Goal: Information Seeking & Learning: Learn about a topic

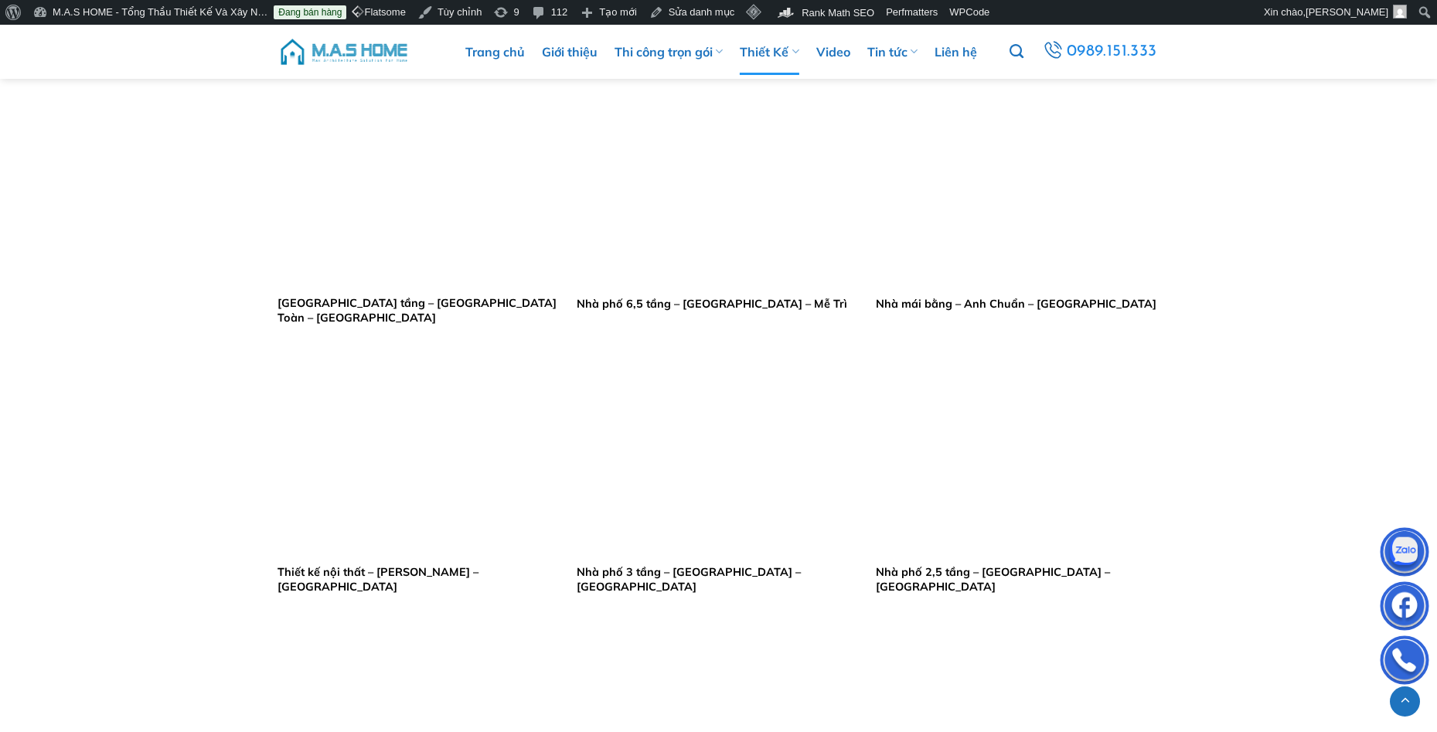
scroll to position [1392, 0]
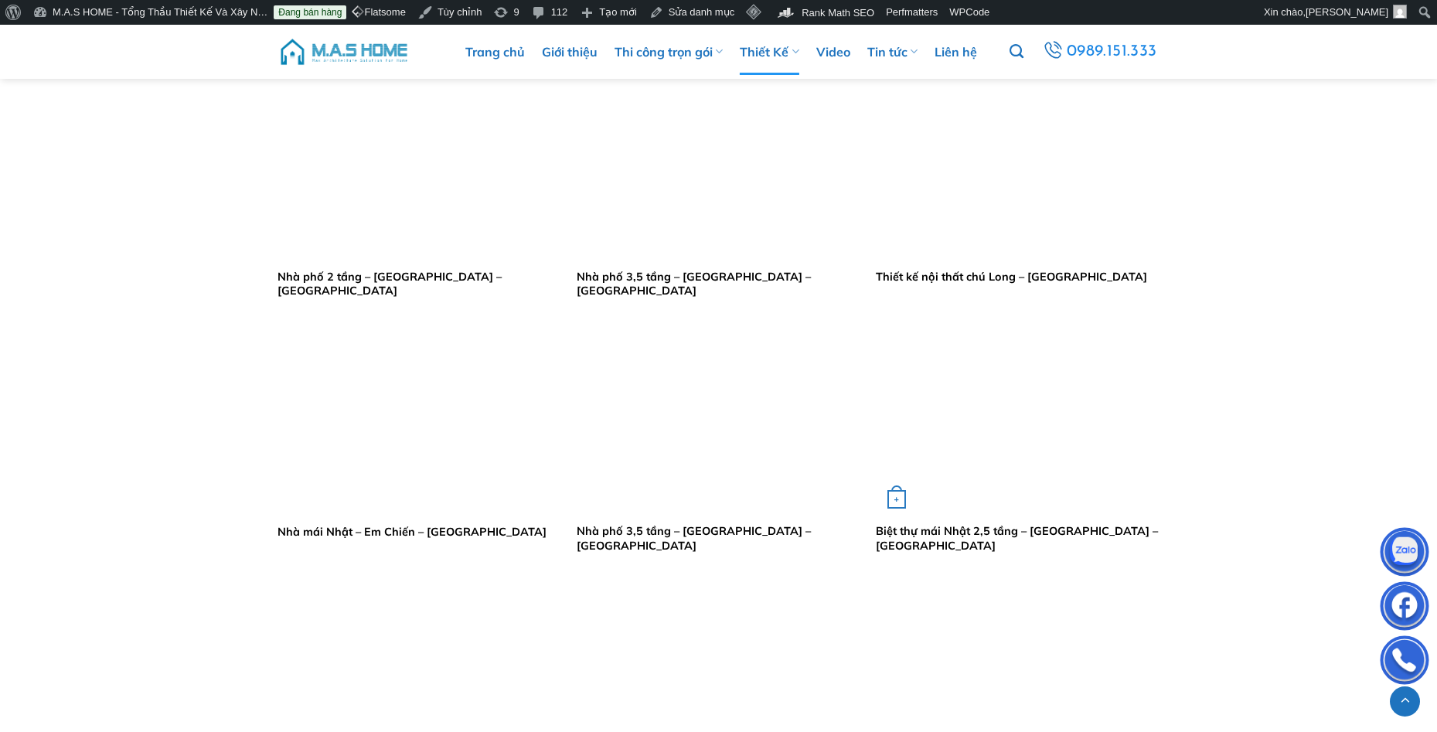
scroll to position [2783, 0]
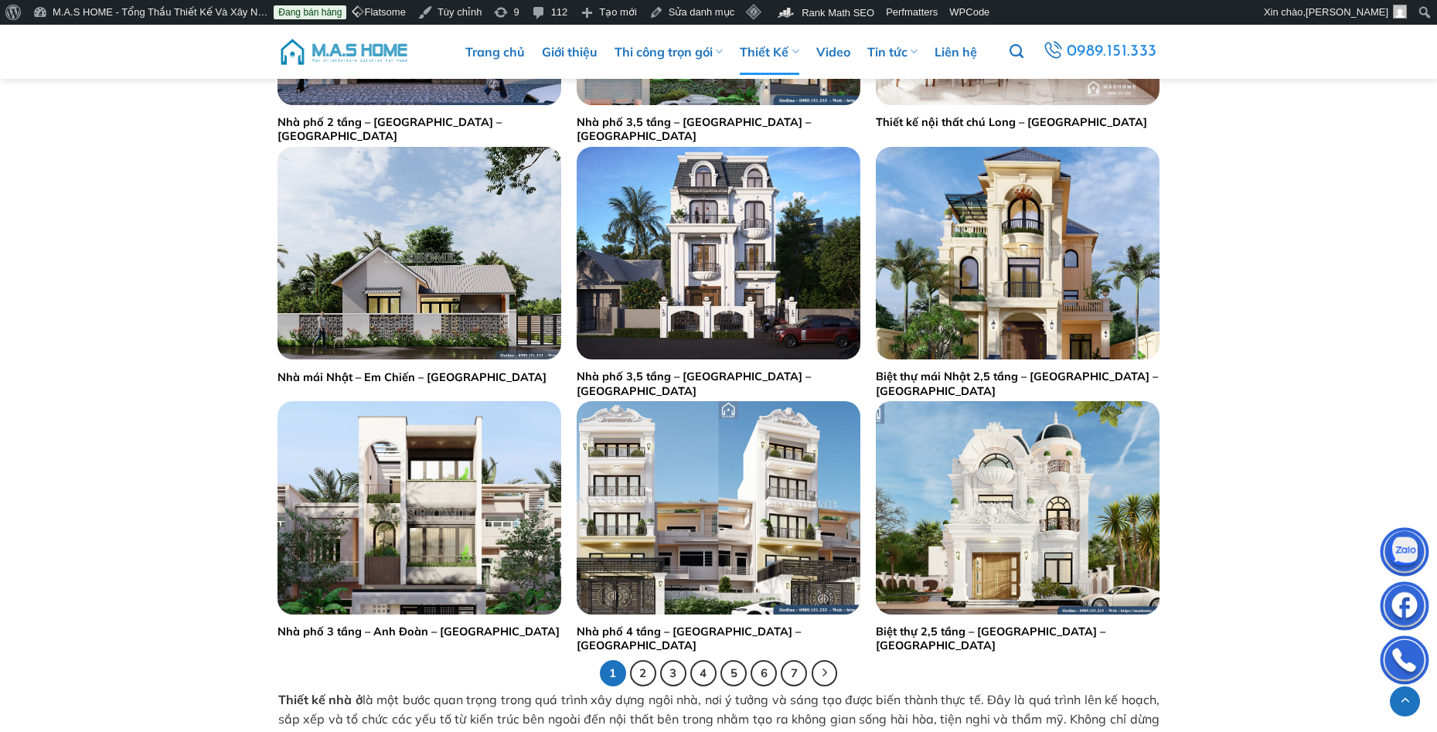
click at [472, 329] on img "Nhà mái Nhật - Em Chiến - Thái Bình" at bounding box center [420, 253] width 284 height 213
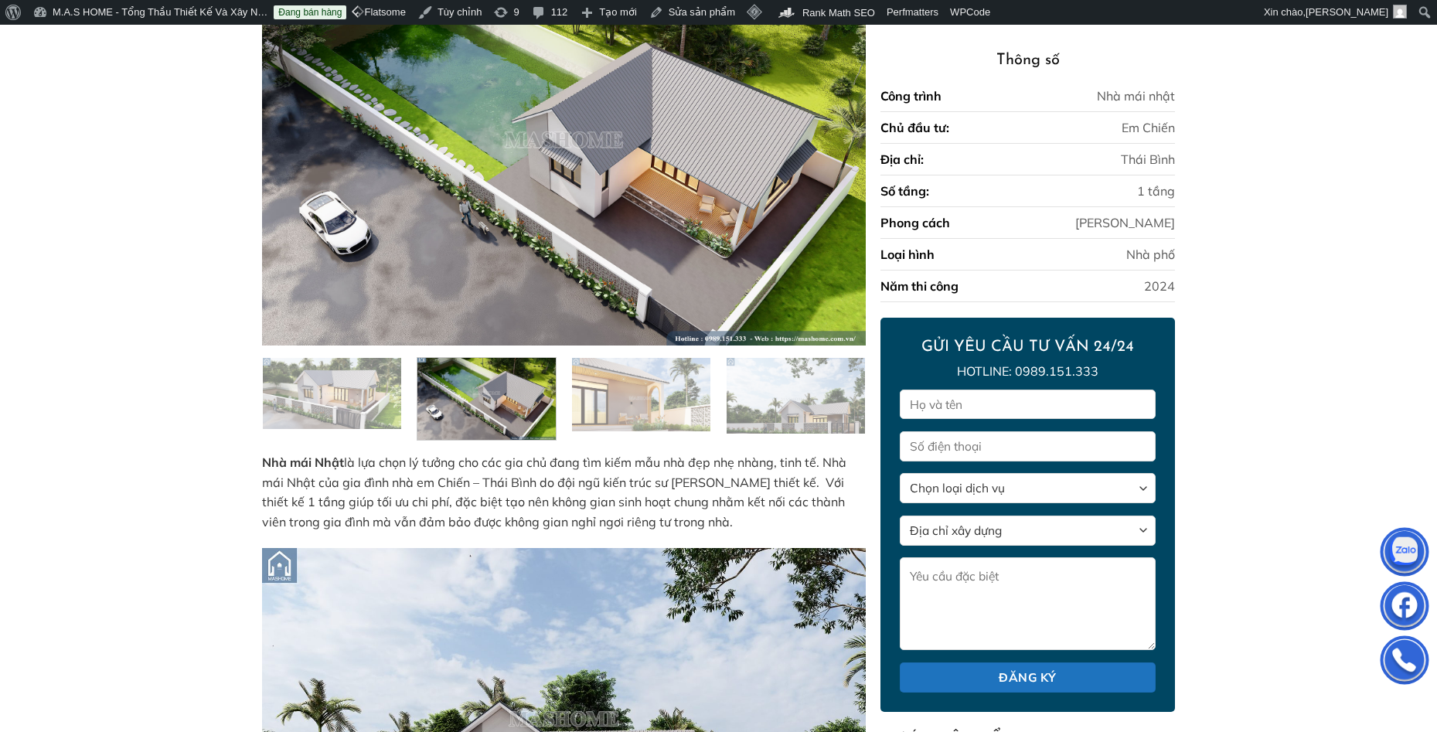
scroll to position [232, 0]
click at [528, 401] on img at bounding box center [487, 397] width 138 height 87
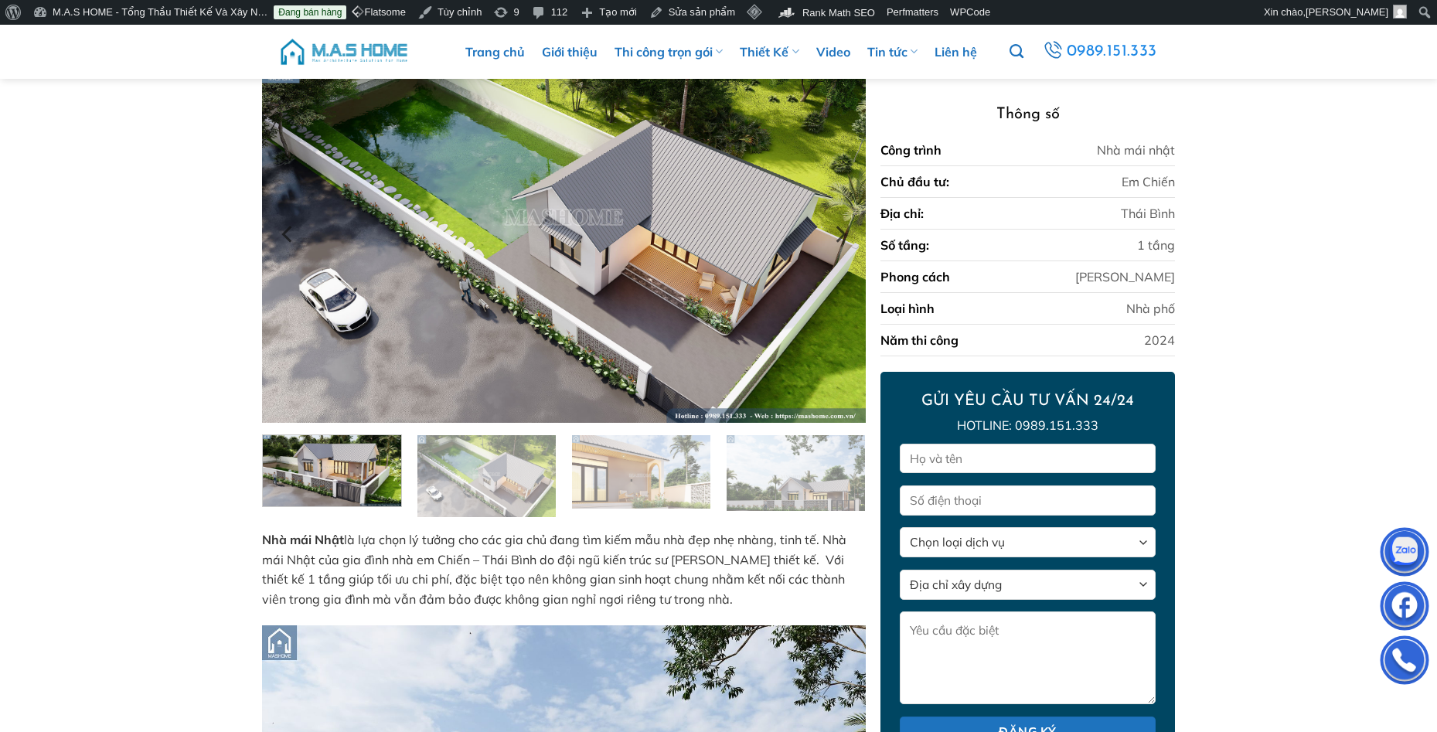
scroll to position [0, 0]
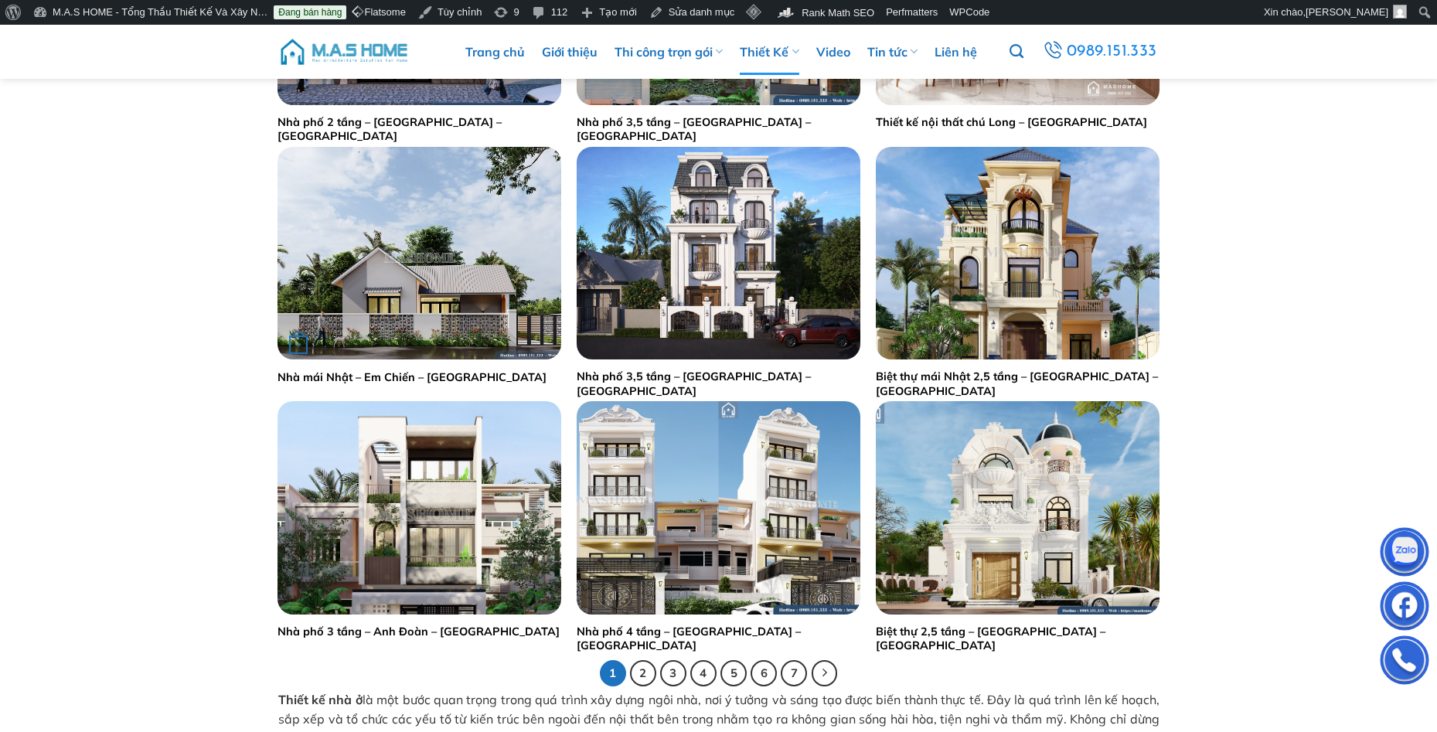
scroll to position [2706, 0]
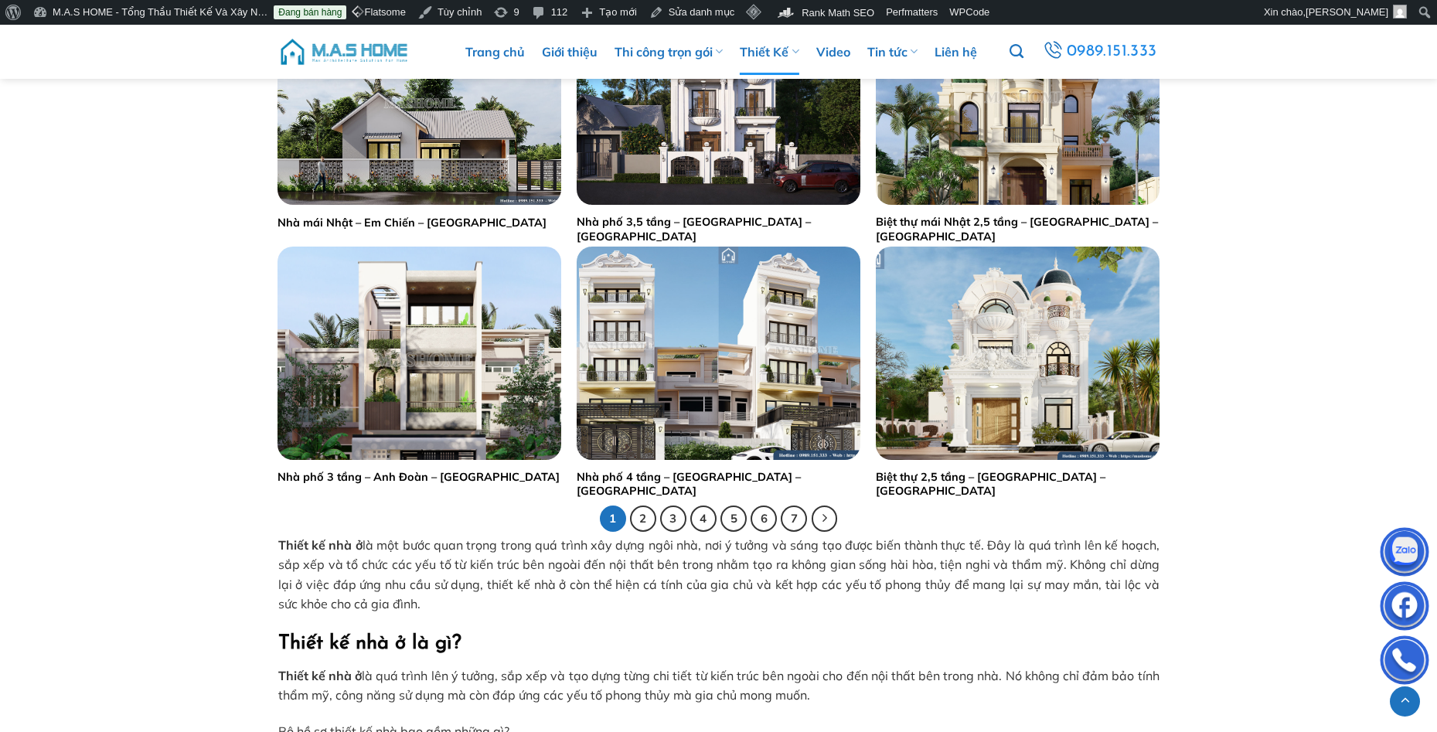
scroll to position [2861, 0]
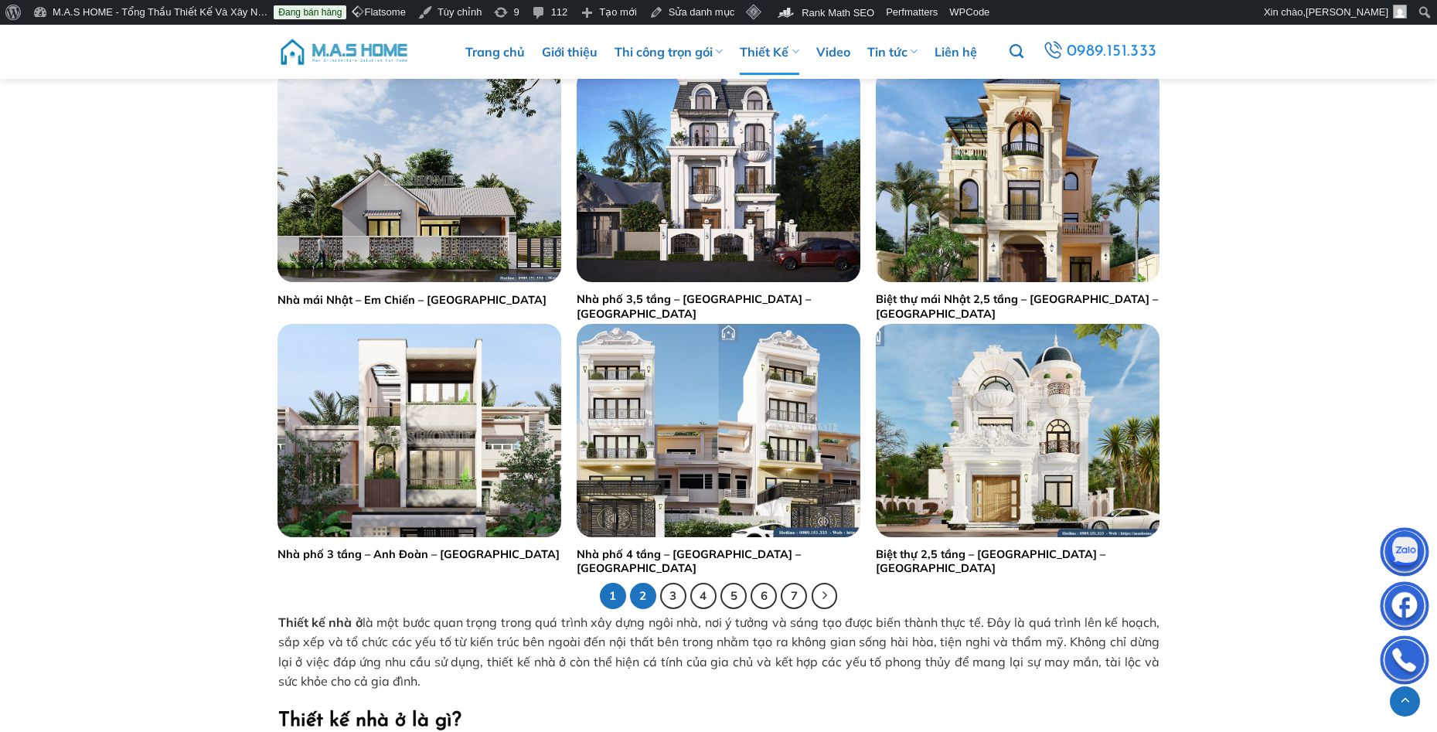
click at [648, 594] on link "2" at bounding box center [643, 596] width 26 height 26
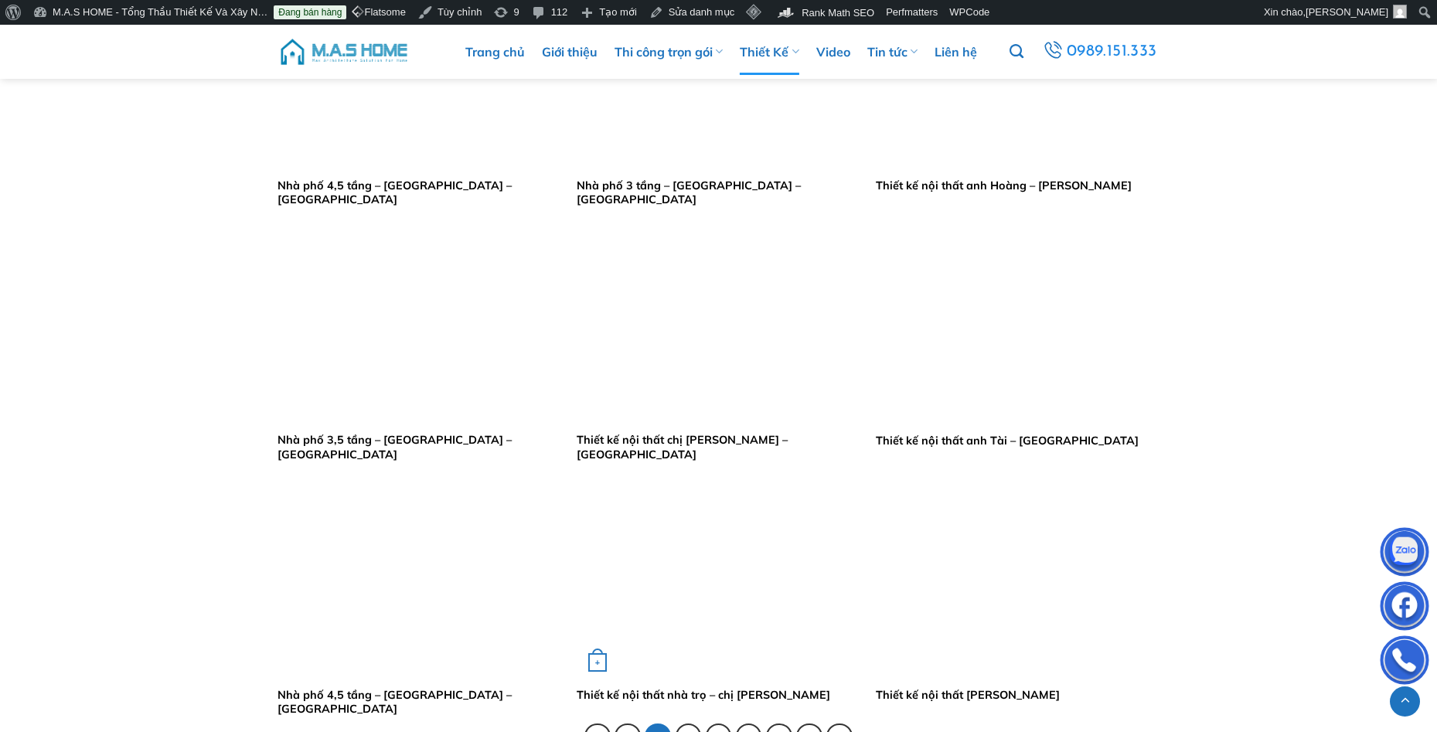
scroll to position [2861, 0]
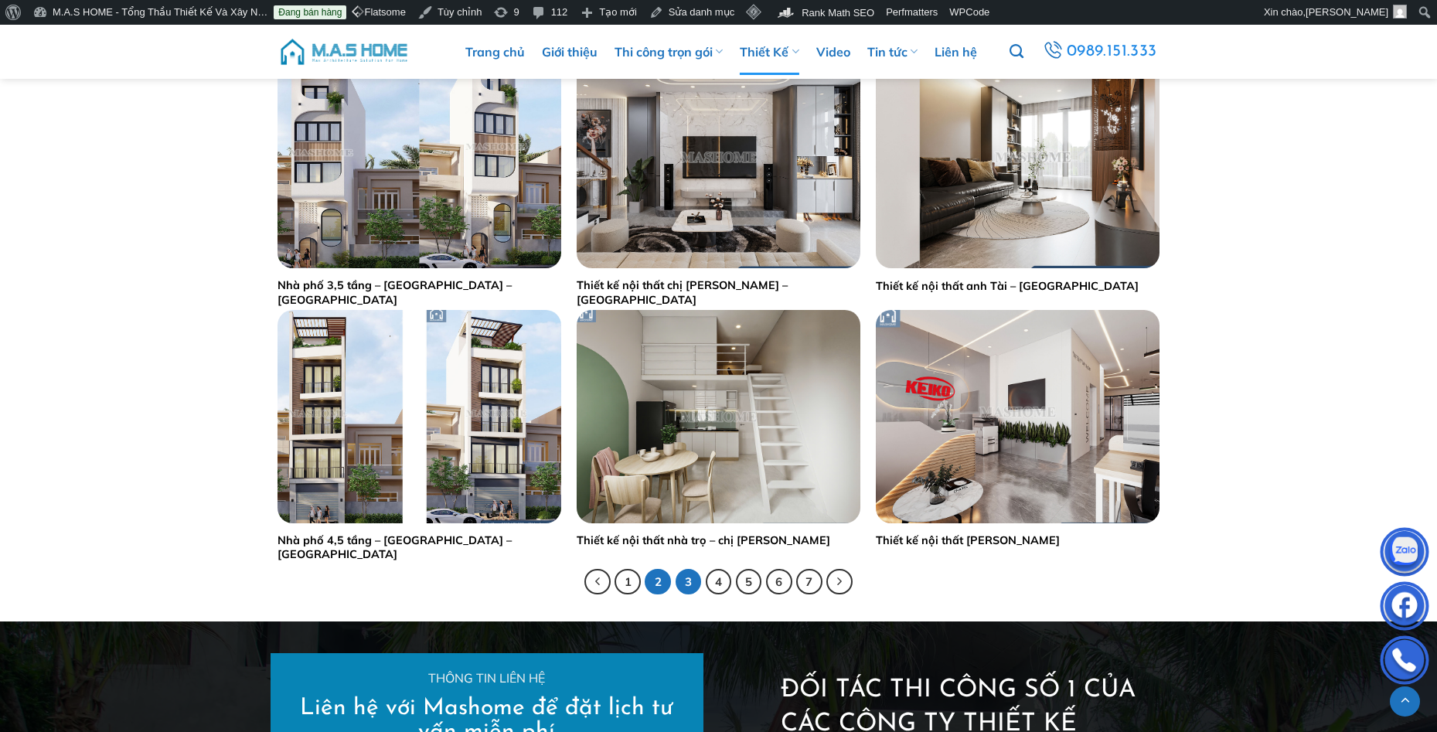
click at [688, 583] on link "3" at bounding box center [689, 582] width 26 height 26
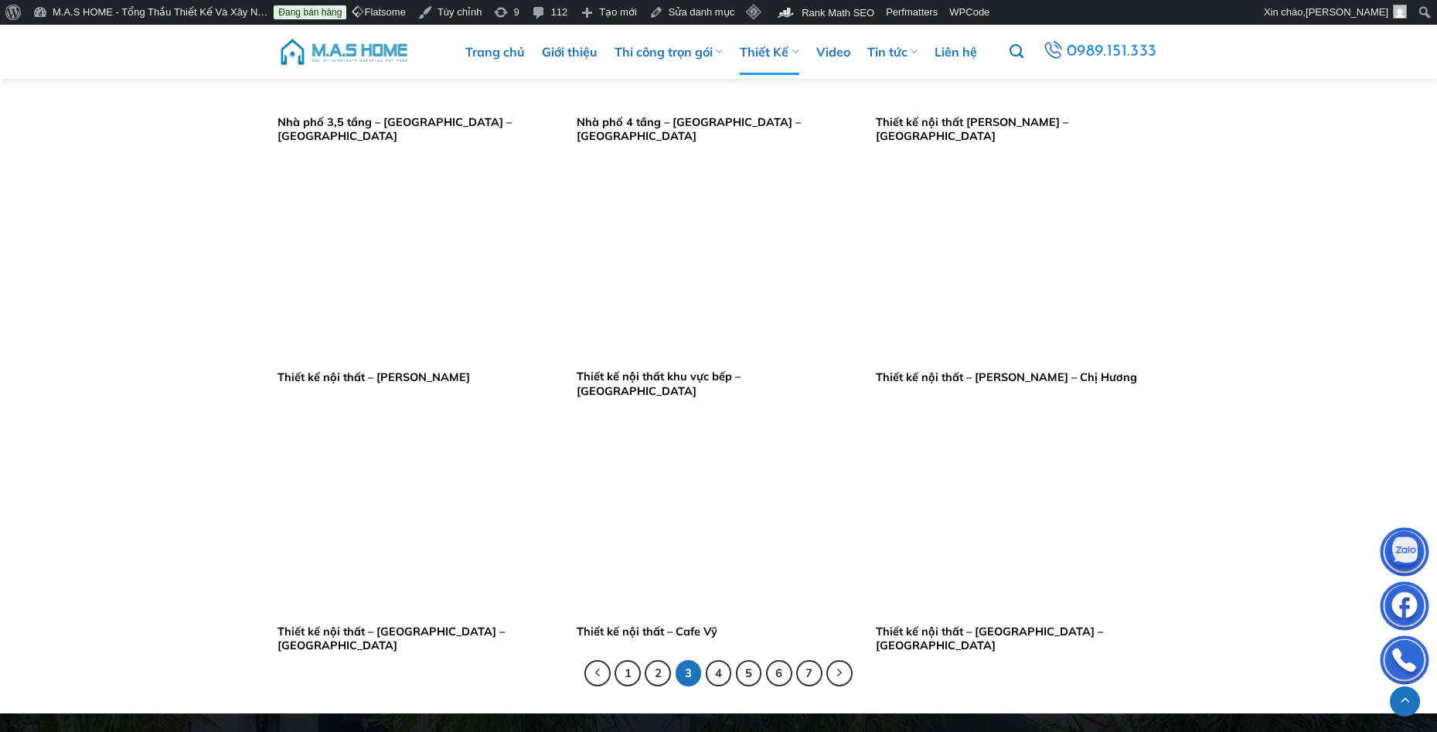
scroll to position [2861, 0]
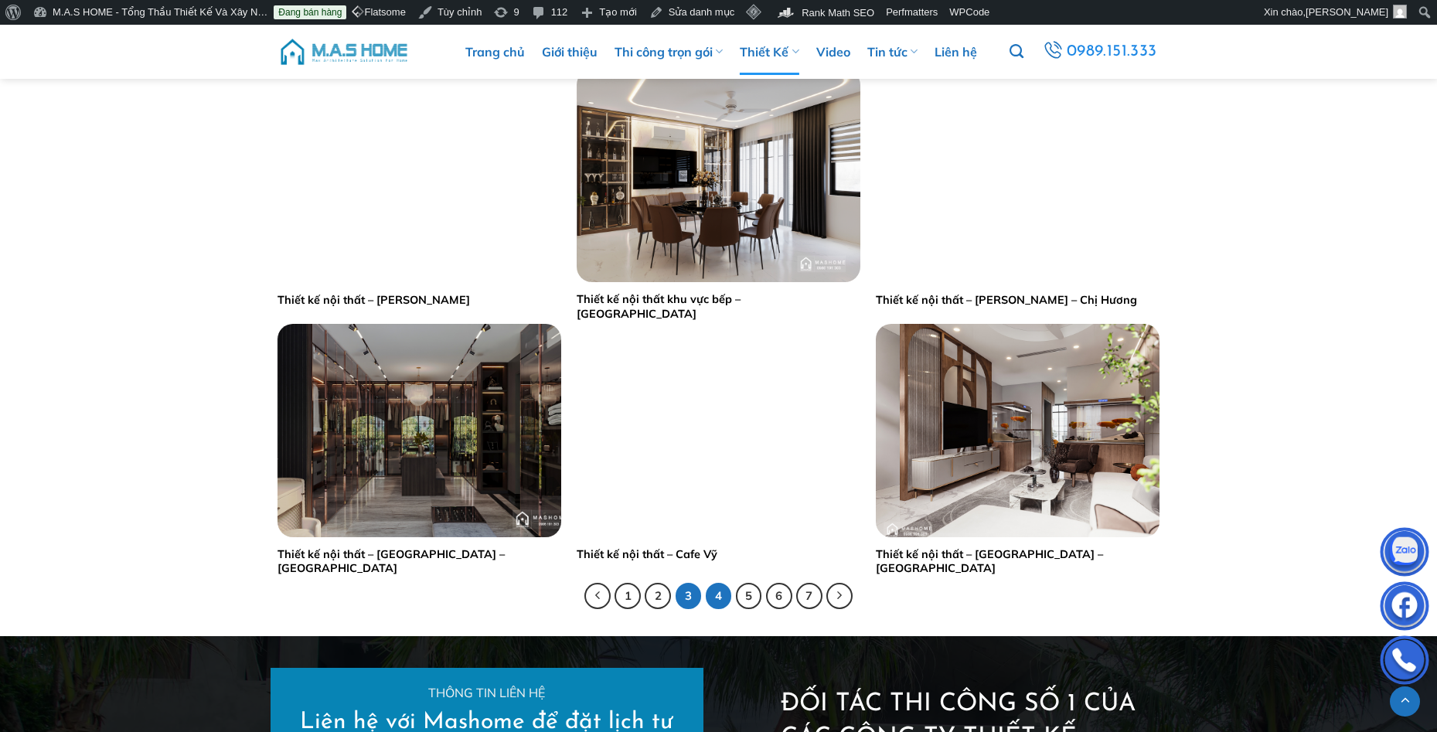
click at [717, 597] on link "4" at bounding box center [719, 596] width 26 height 26
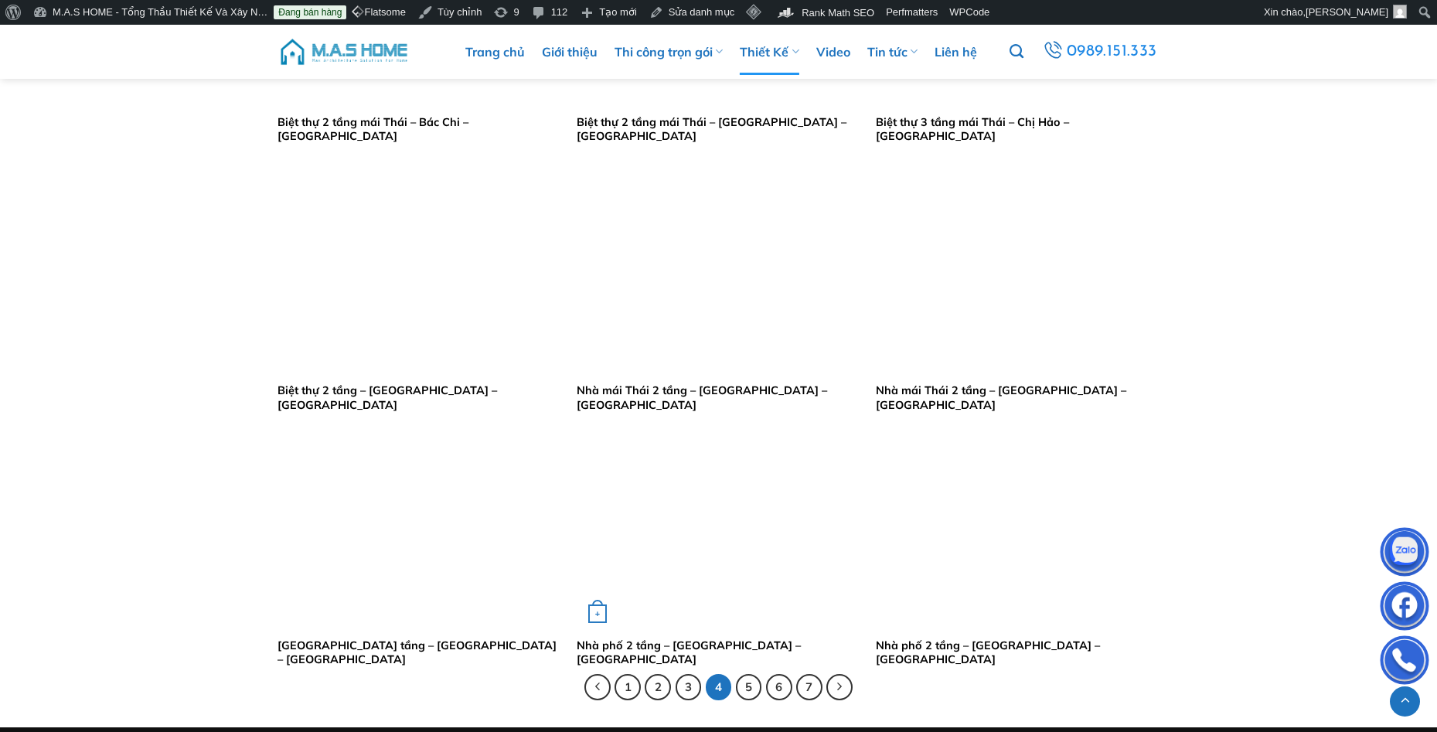
scroll to position [2938, 0]
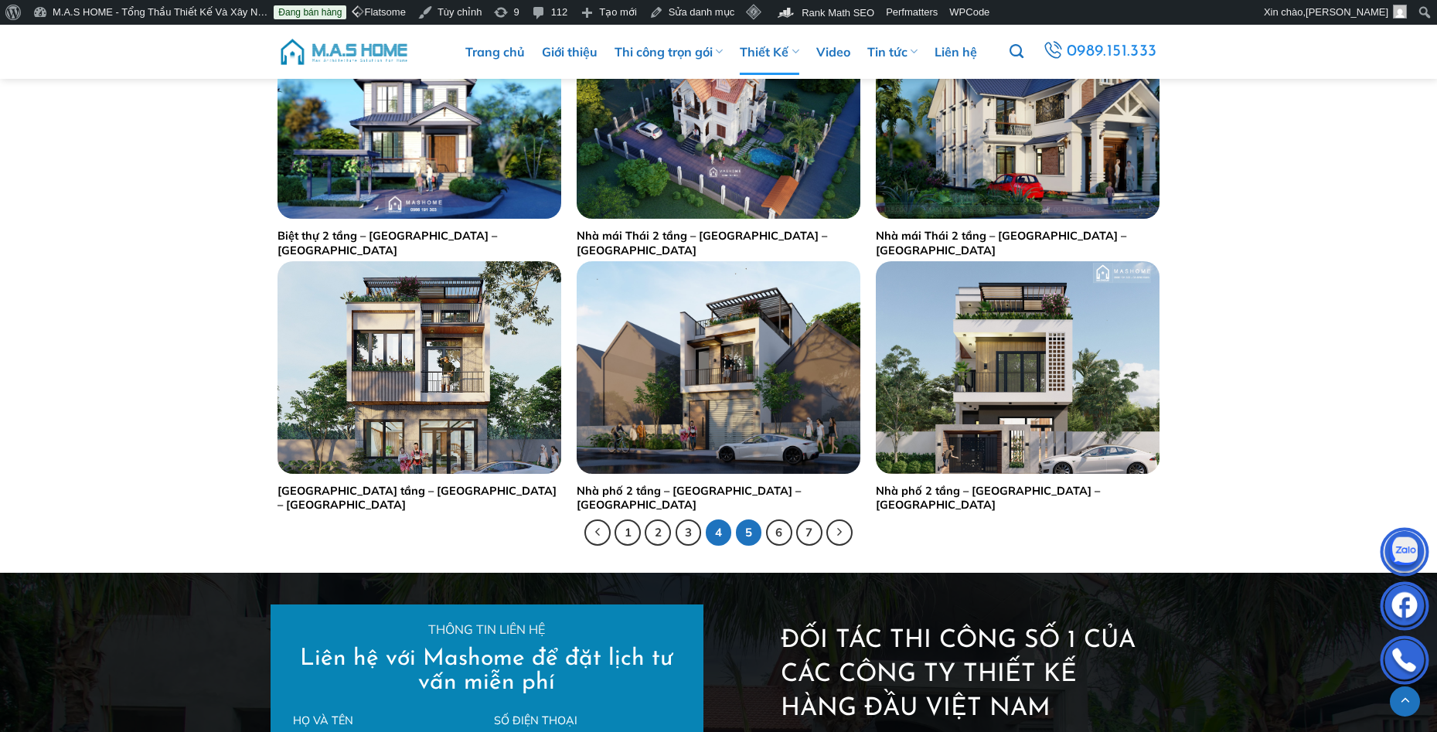
click at [754, 530] on link "5" at bounding box center [749, 533] width 26 height 26
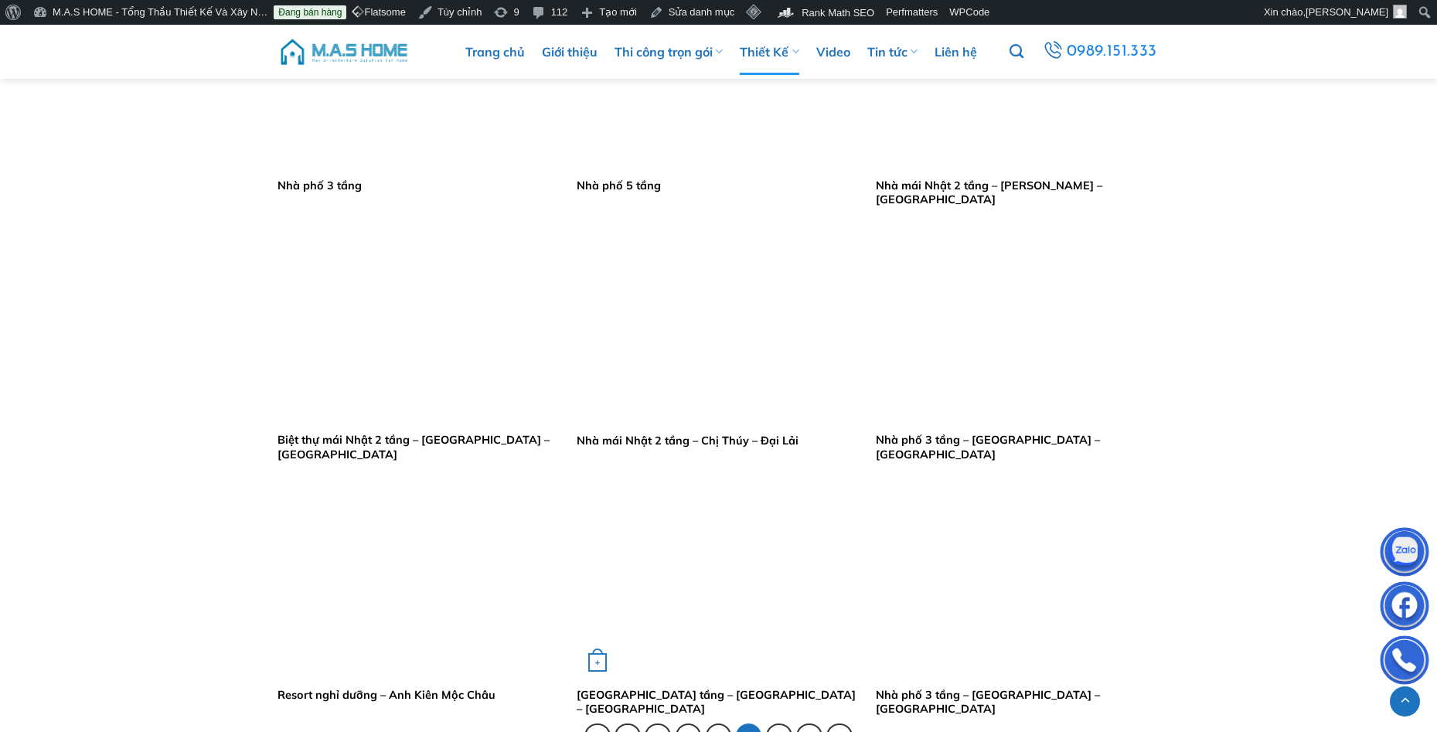
scroll to position [2783, 0]
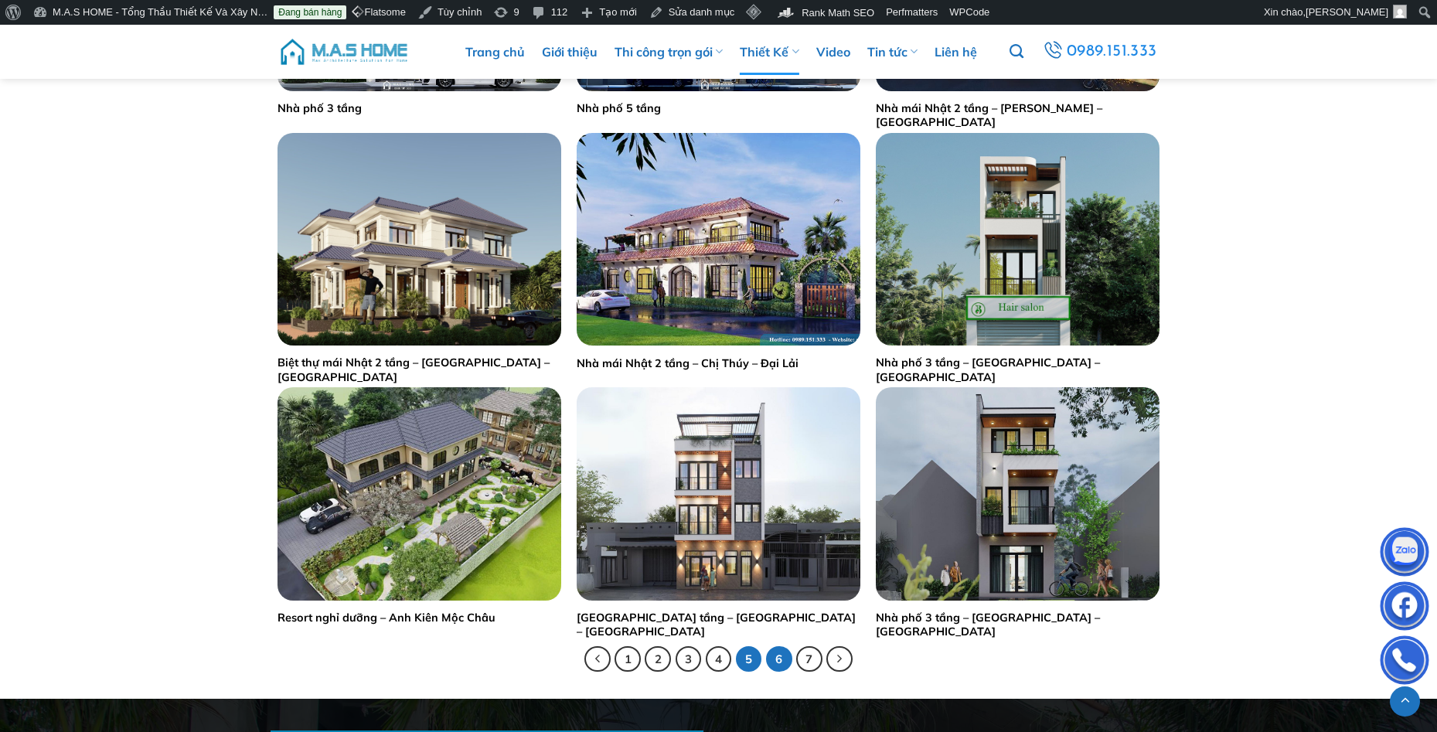
click at [775, 658] on link "6" at bounding box center [779, 659] width 26 height 26
click at [780, 656] on link "6" at bounding box center [779, 659] width 26 height 26
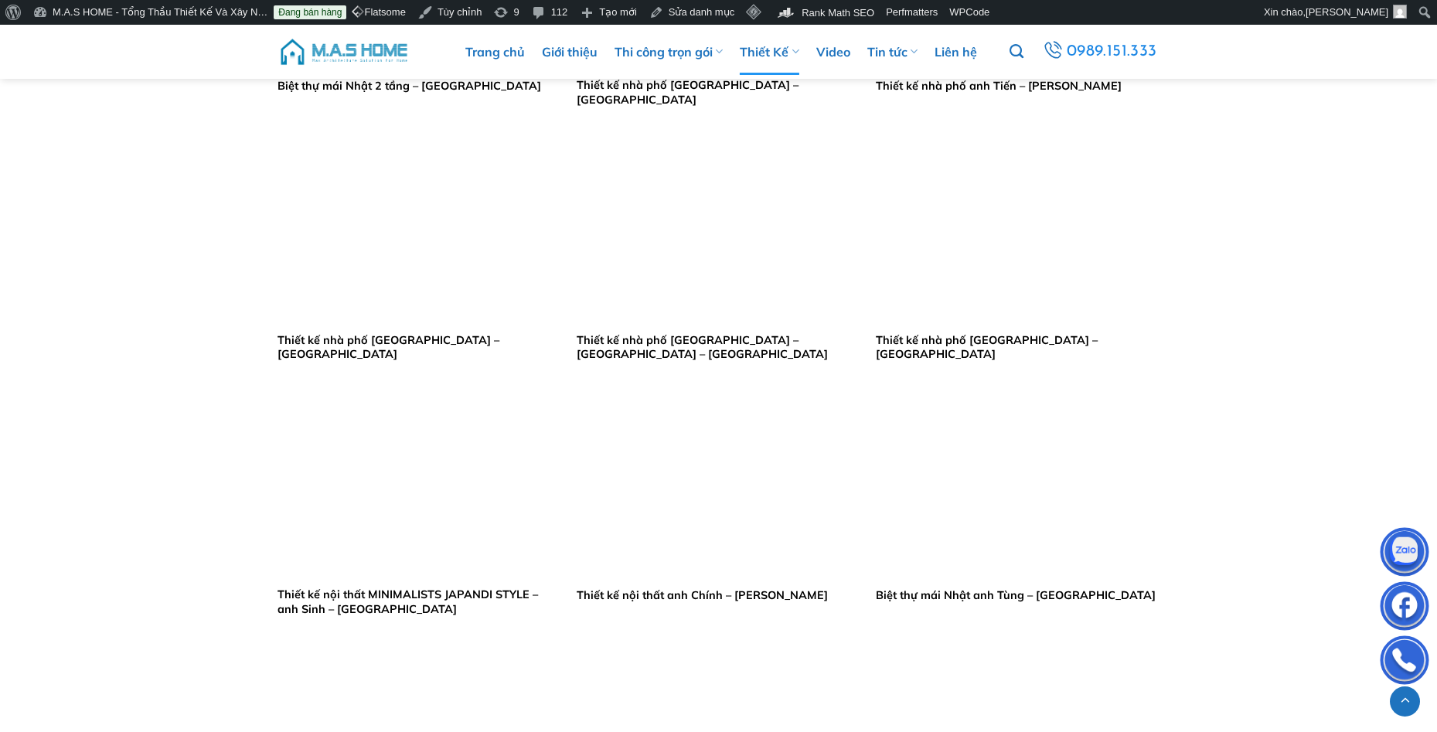
scroll to position [2783, 0]
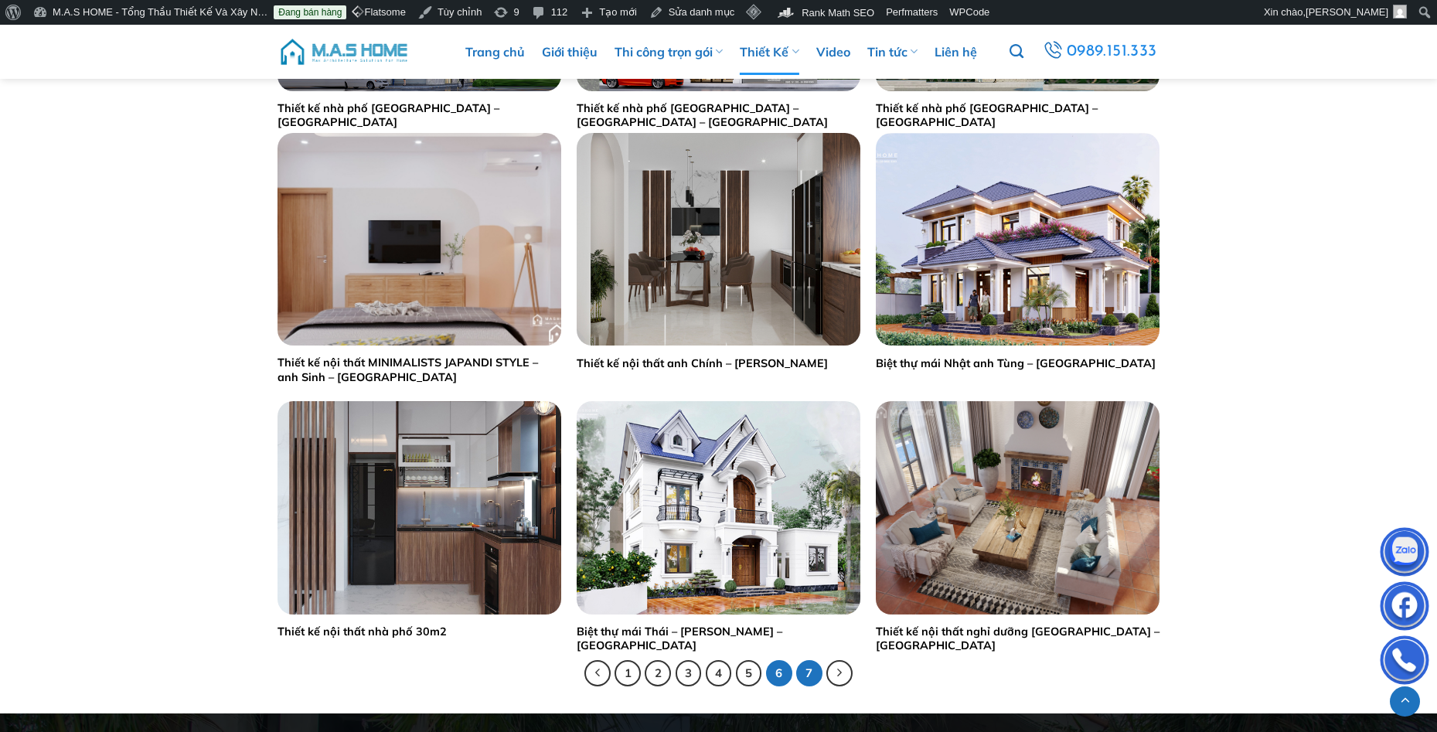
click at [806, 676] on link "7" at bounding box center [809, 673] width 26 height 26
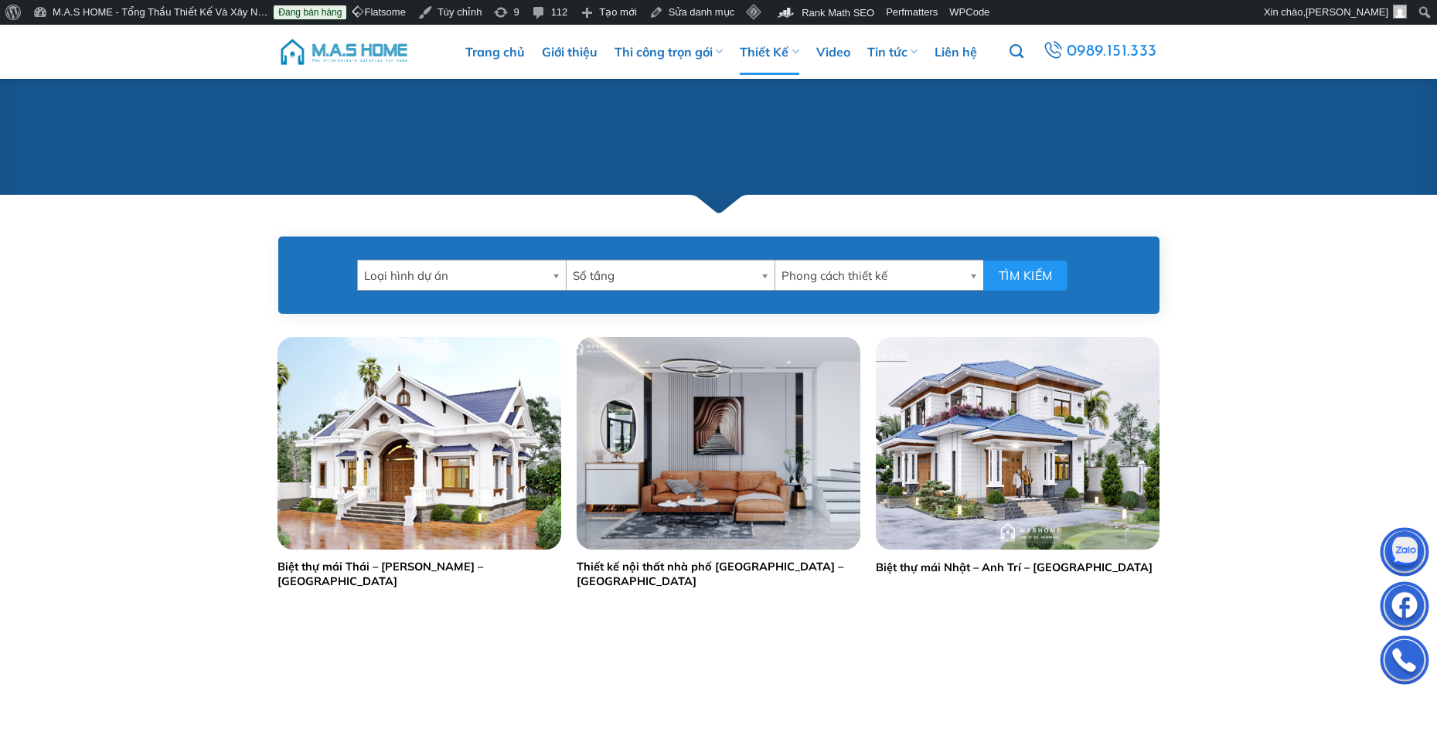
scroll to position [464, 0]
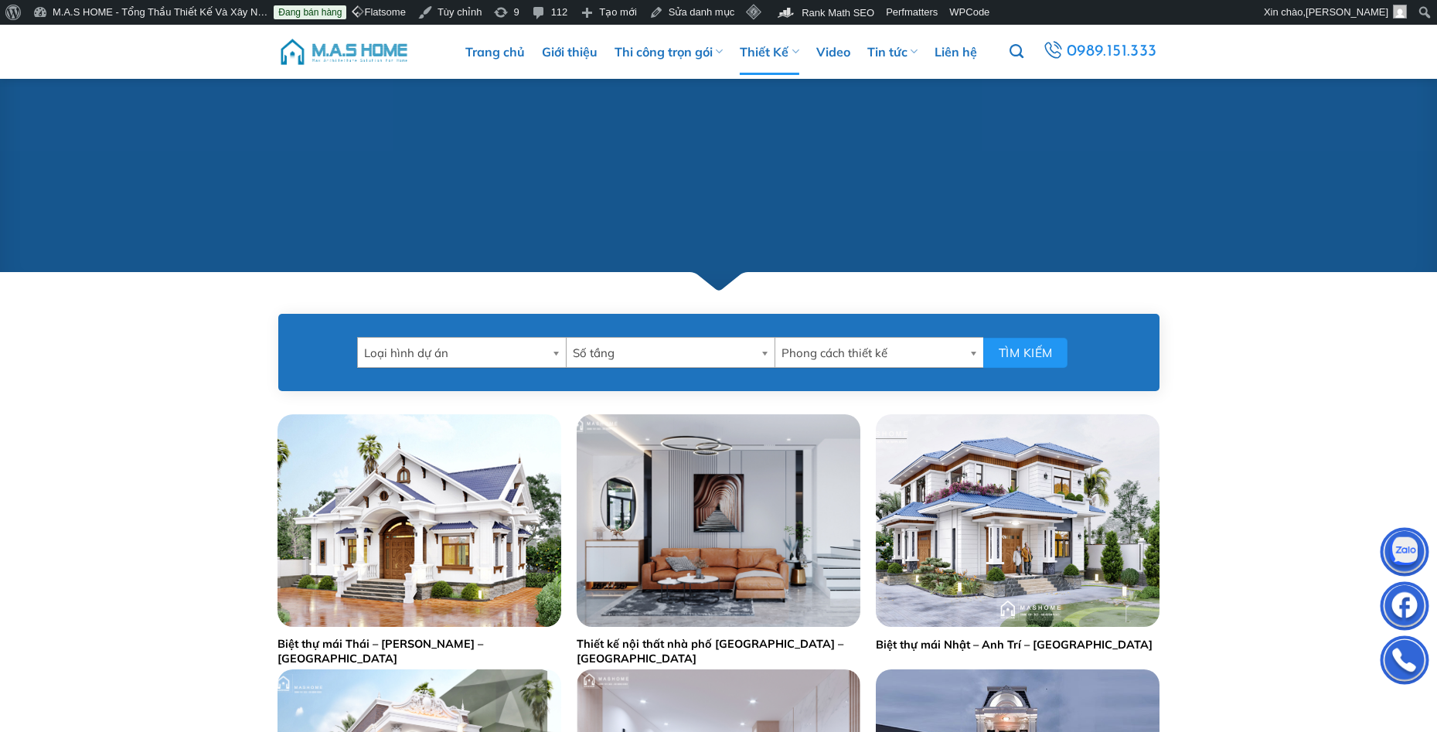
click at [370, 56] on img at bounding box center [343, 52] width 131 height 46
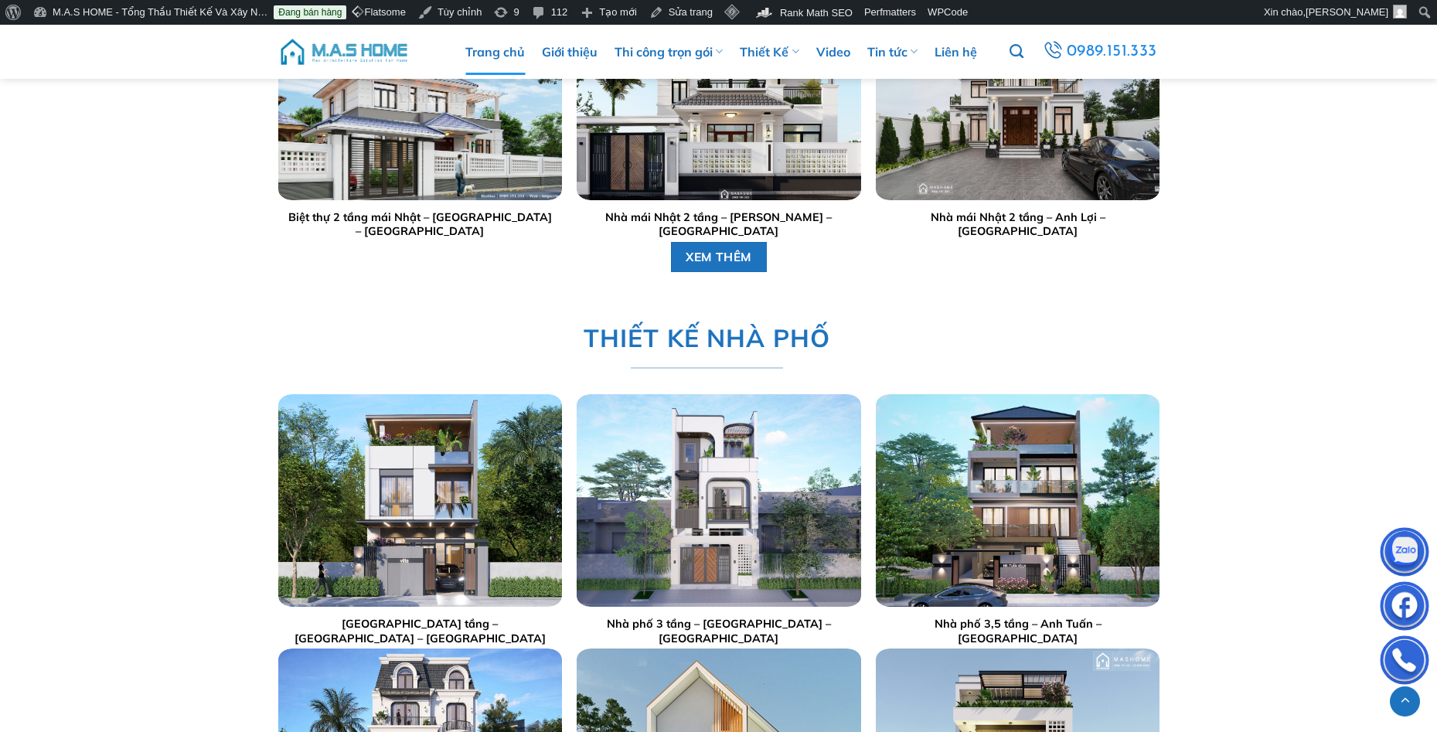
scroll to position [3015, 0]
